Goal: Transaction & Acquisition: Download file/media

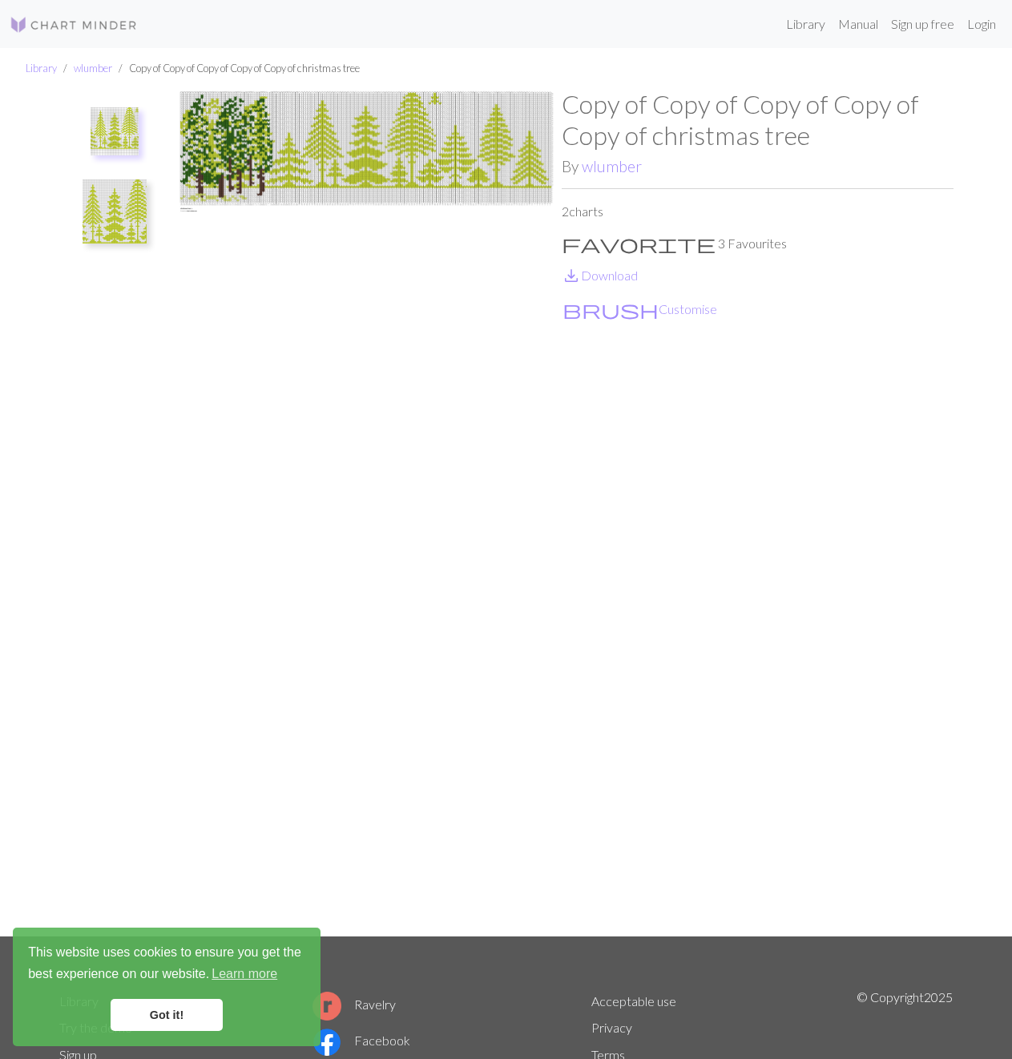
click at [439, 159] on img at bounding box center [366, 513] width 392 height 848
click at [121, 220] on img at bounding box center [115, 212] width 64 height 64
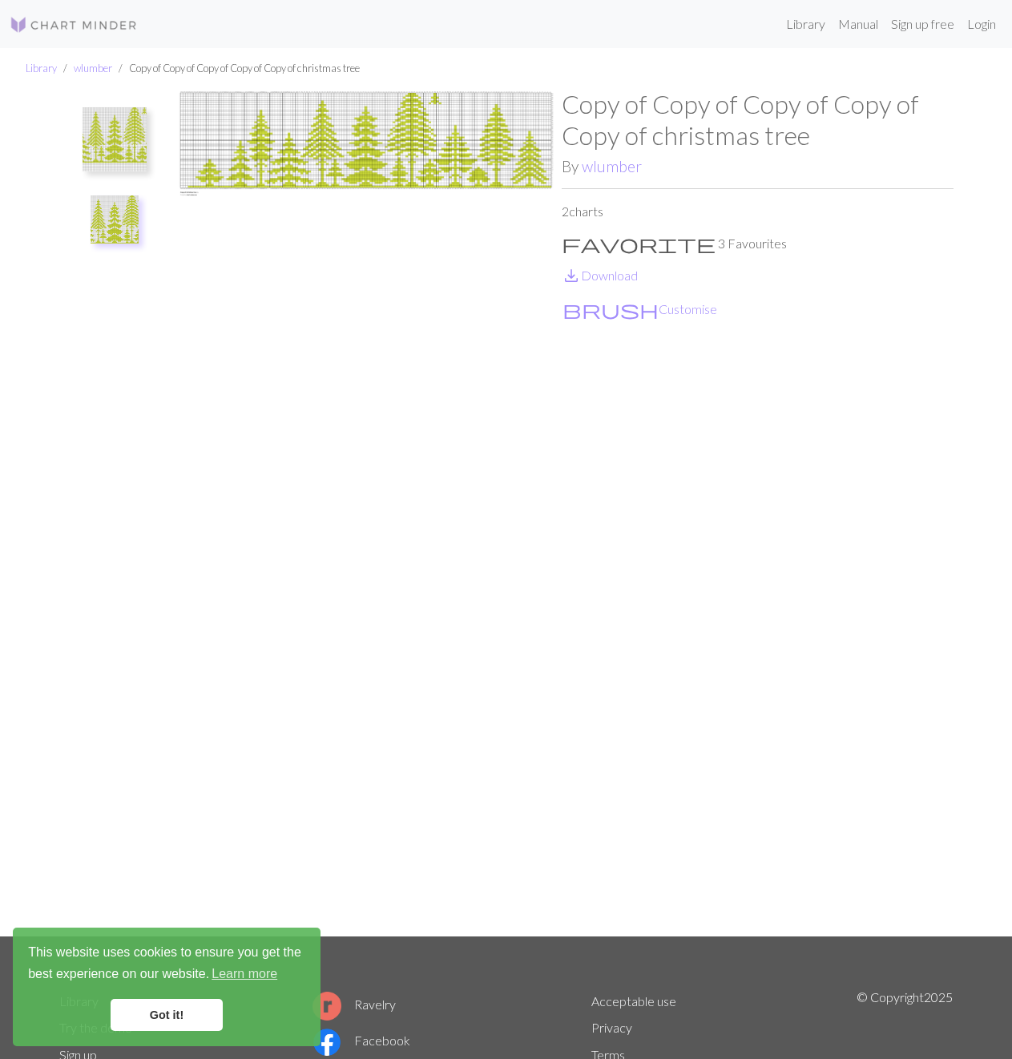
click at [119, 140] on img at bounding box center [115, 139] width 64 height 64
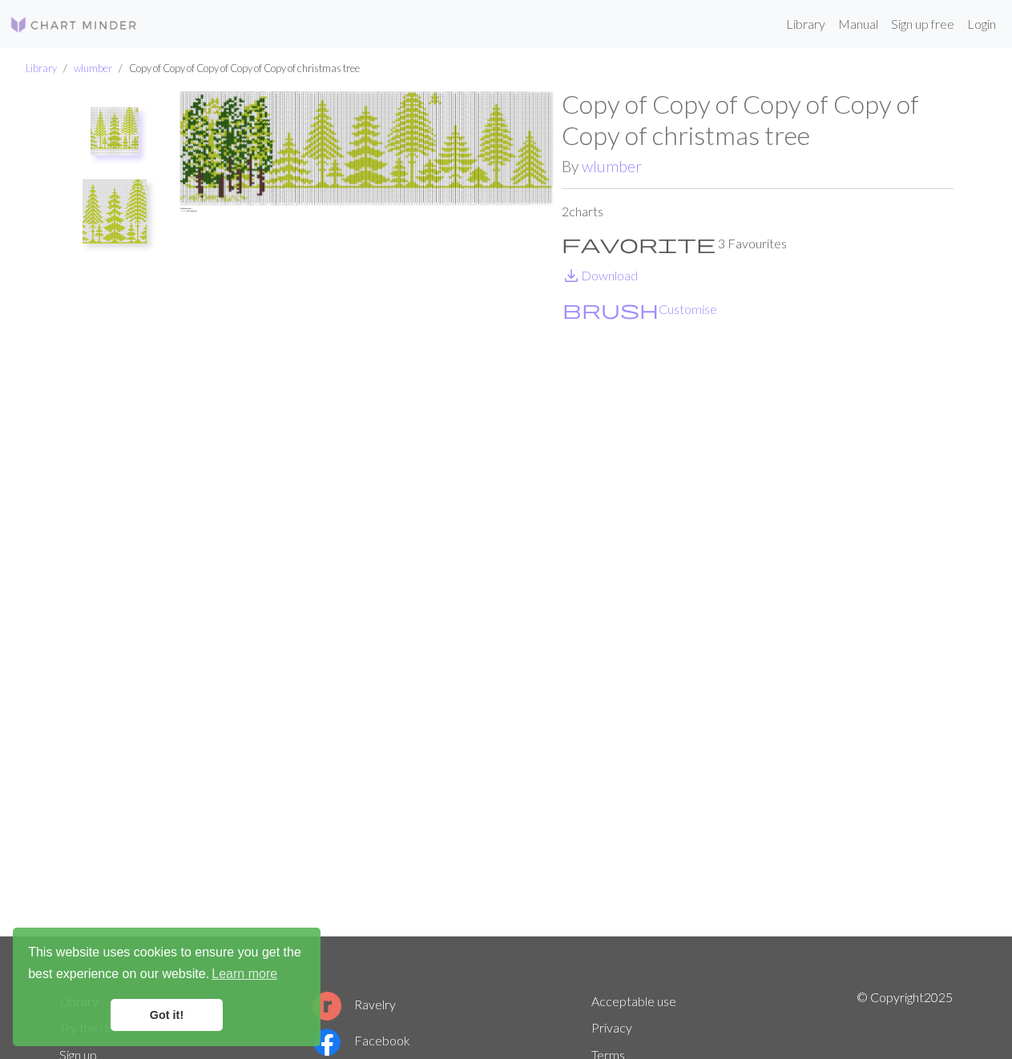
click at [125, 214] on img at bounding box center [115, 212] width 64 height 64
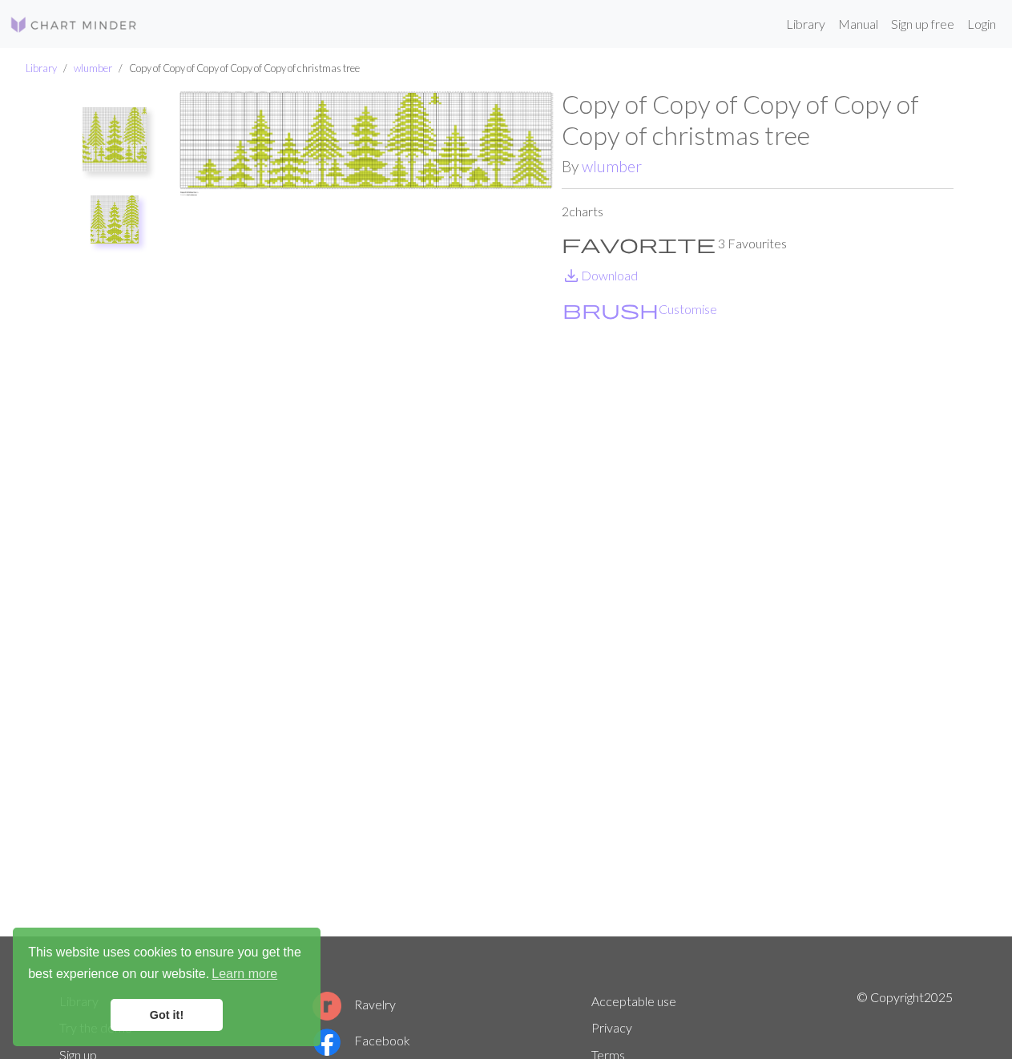
click at [121, 146] on img at bounding box center [115, 139] width 64 height 64
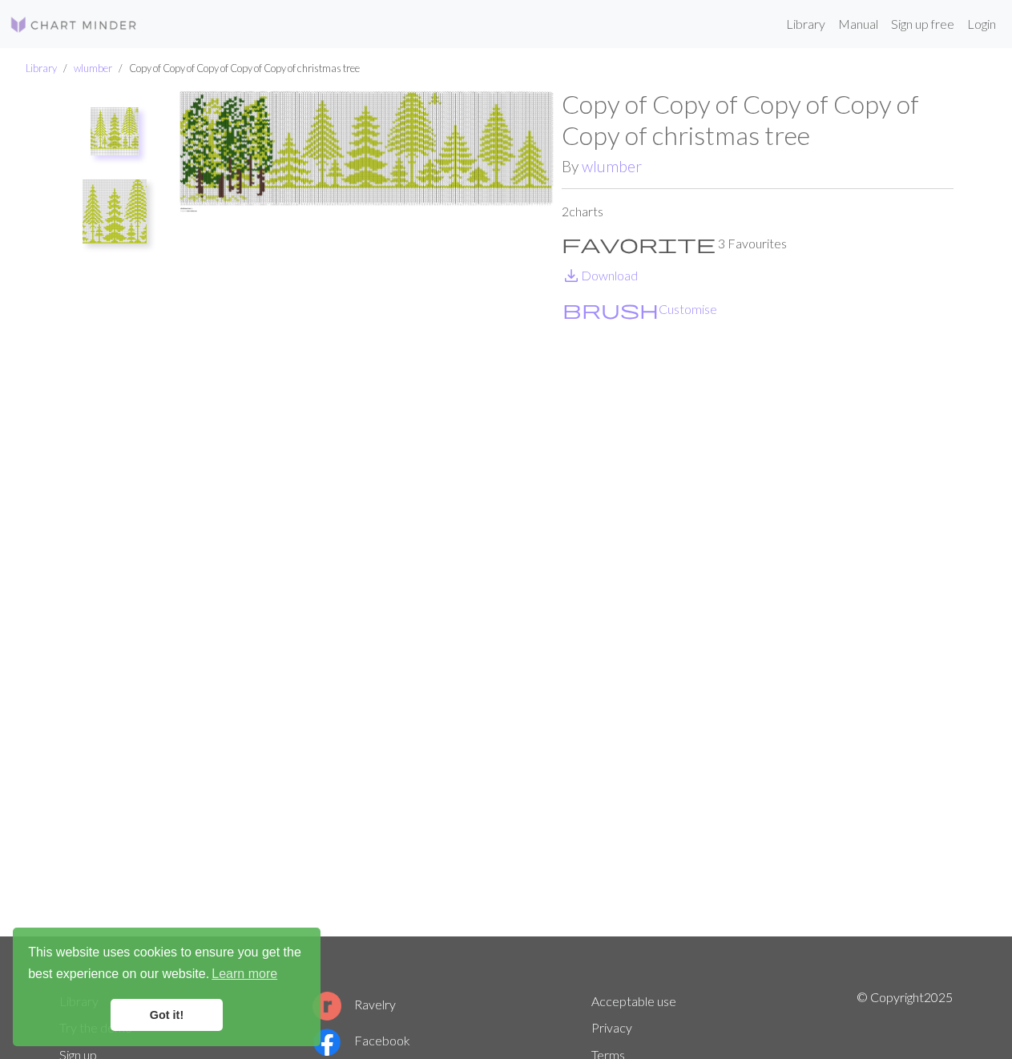
click at [120, 224] on img at bounding box center [115, 212] width 64 height 64
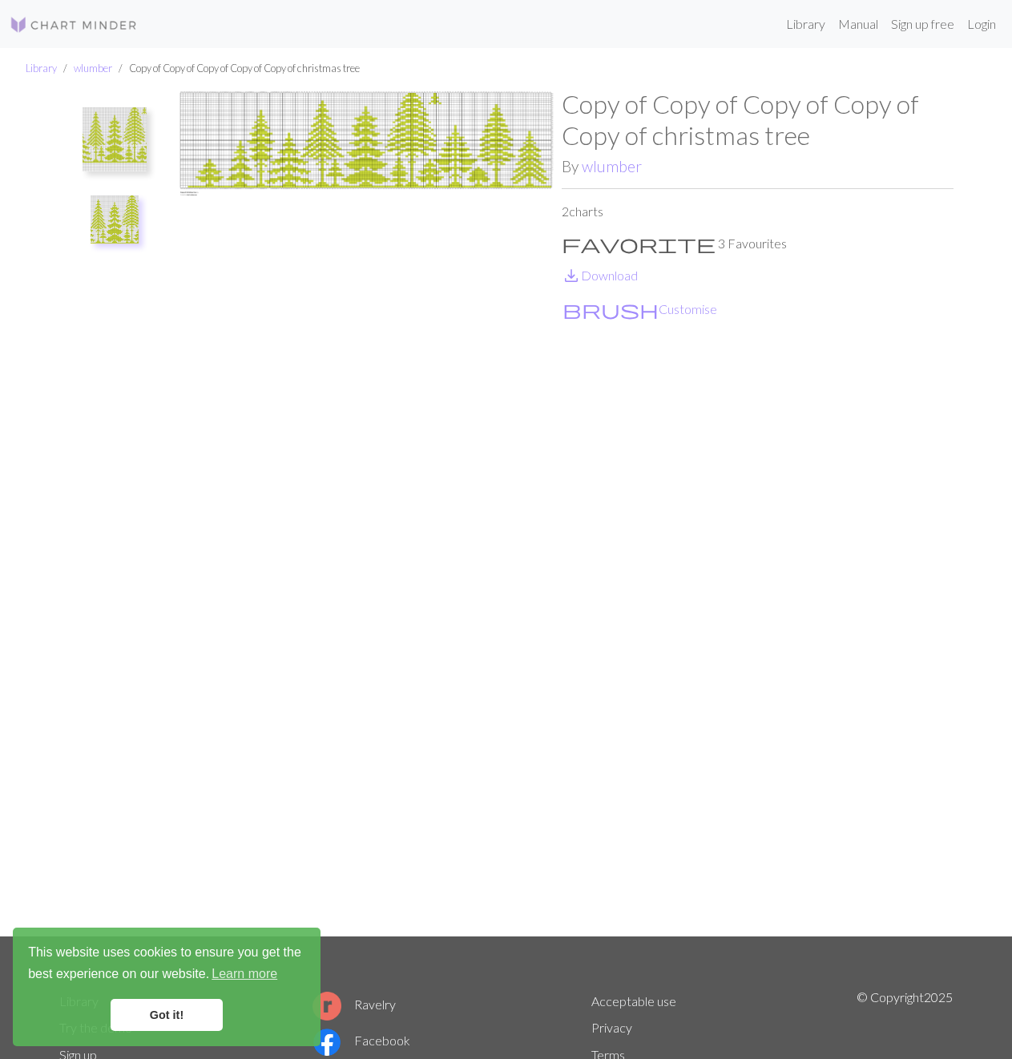
click at [459, 165] on img at bounding box center [366, 513] width 392 height 848
click at [548, 566] on img at bounding box center [366, 513] width 392 height 848
click at [611, 282] on link "save_alt Download" at bounding box center [600, 275] width 76 height 15
